Goal: Task Accomplishment & Management: Manage account settings

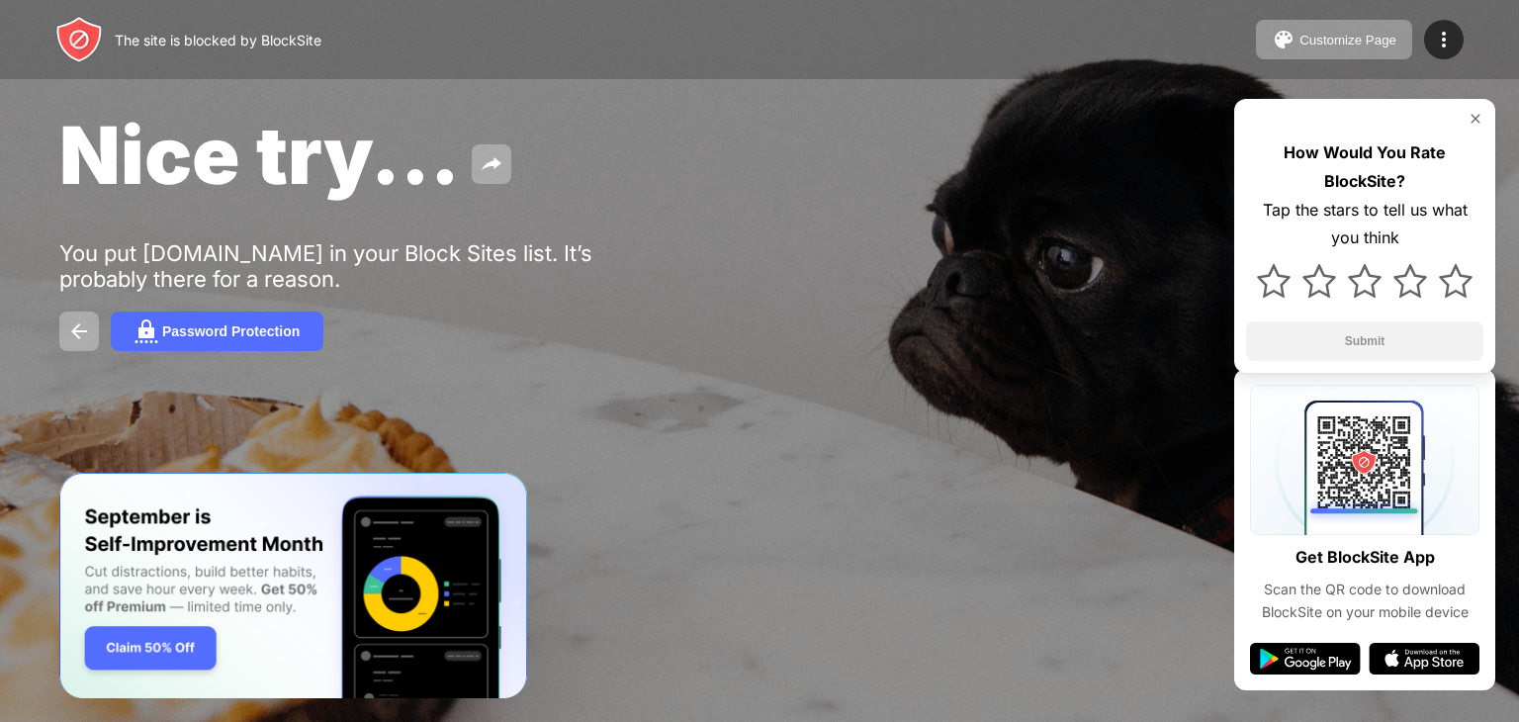
click at [1476, 116] on img at bounding box center [1476, 119] width 16 height 16
